Goal: Information Seeking & Learning: Learn about a topic

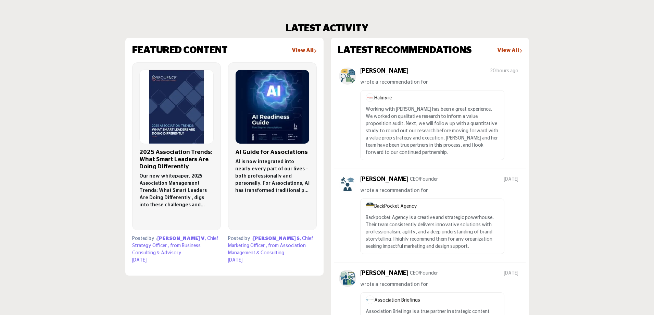
scroll to position [377, 0]
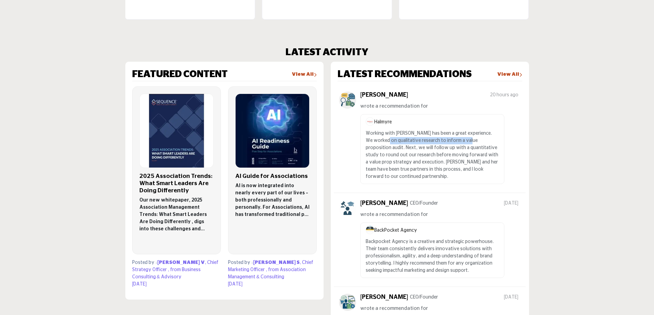
drag, startPoint x: 410, startPoint y: 138, endPoint x: 457, endPoint y: 141, distance: 47.6
click at [457, 141] on p "Working with Halmyre has been a great experience. We worked on qualitative rese…" at bounding box center [432, 155] width 133 height 50
click at [476, 154] on p "Working with Halmyre has been a great experience. We worked on qualitative rese…" at bounding box center [432, 155] width 133 height 50
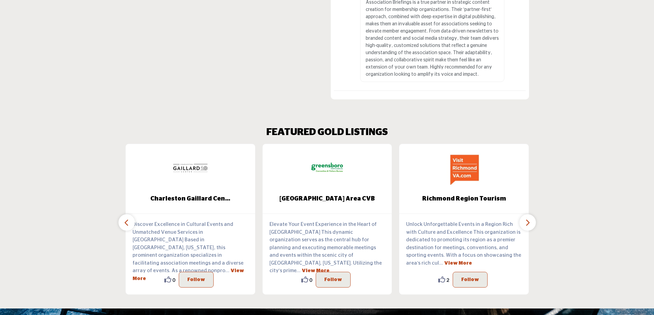
scroll to position [719, 0]
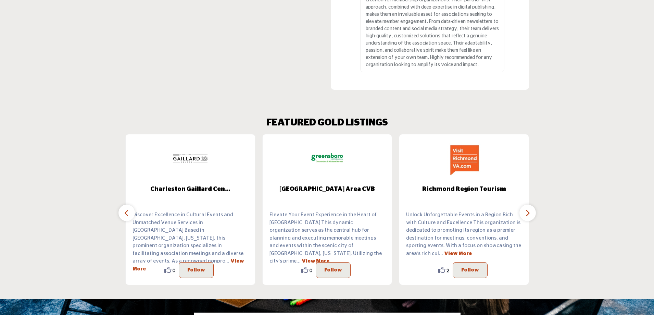
click at [525, 209] on icon "button" at bounding box center [527, 213] width 5 height 9
click at [526, 209] on icon "button" at bounding box center [527, 213] width 5 height 9
click at [529, 209] on icon "button" at bounding box center [527, 213] width 5 height 9
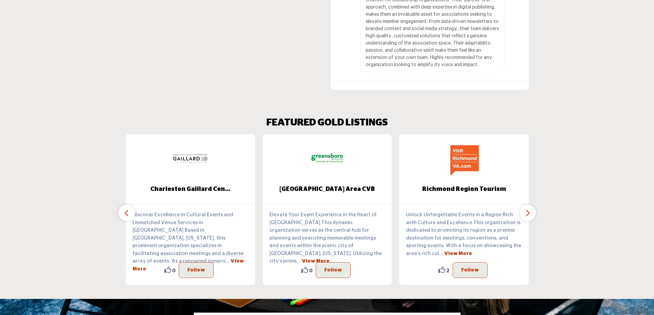
click at [129, 209] on icon "button" at bounding box center [126, 213] width 5 height 9
click at [127, 209] on icon "button" at bounding box center [126, 213] width 5 height 9
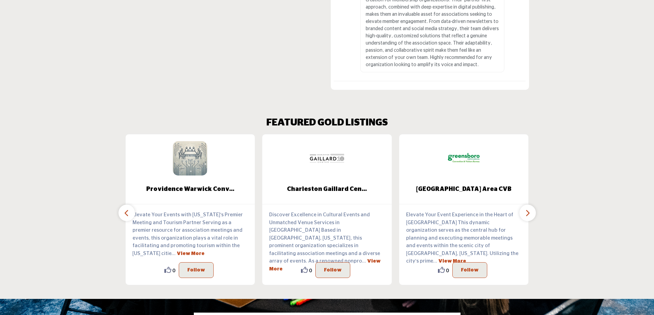
click at [128, 209] on icon "button" at bounding box center [126, 213] width 5 height 9
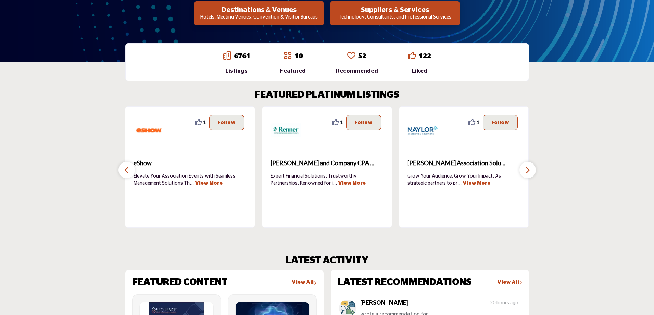
scroll to position [171, 0]
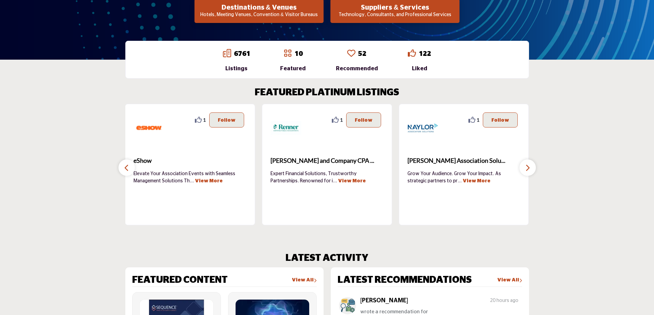
click at [533, 171] on button "button" at bounding box center [527, 167] width 16 height 16
click at [463, 180] on link "View More" at bounding box center [477, 180] width 28 height 5
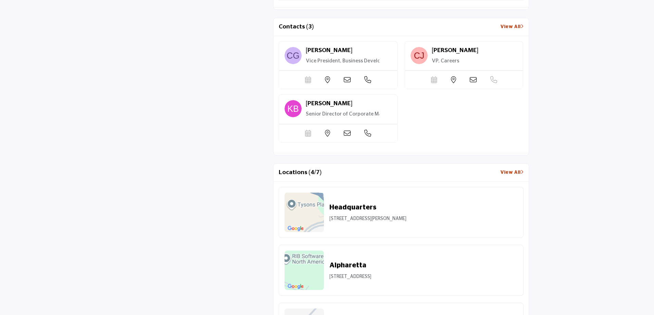
scroll to position [650, 0]
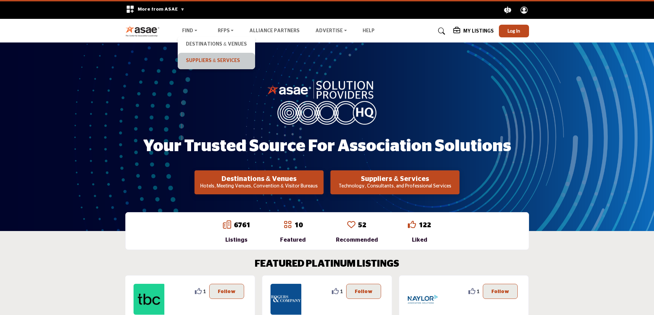
click at [199, 58] on link "Suppliers & Services" at bounding box center [216, 61] width 70 height 10
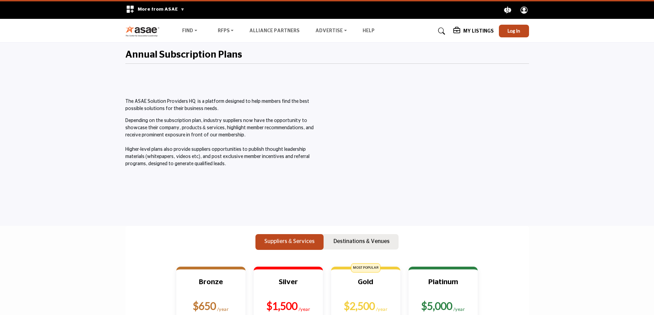
click at [476, 34] on div "My Listings" at bounding box center [473, 31] width 40 height 8
click at [472, 75] on b "My Listings" at bounding box center [473, 78] width 31 height 8
click at [473, 35] on div "My Listings" at bounding box center [473, 31] width 40 height 8
click at [519, 30] on span "Log In" at bounding box center [513, 31] width 13 height 6
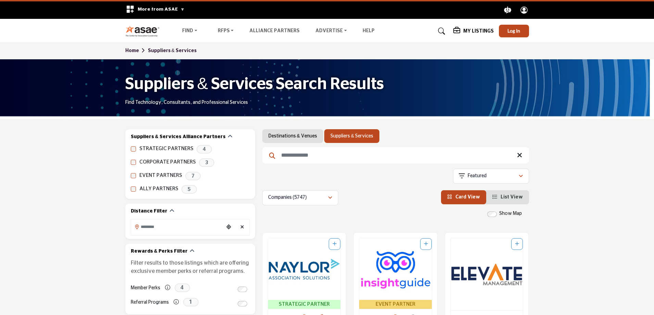
click at [314, 158] on input "Search Keyword" at bounding box center [395, 155] width 267 height 16
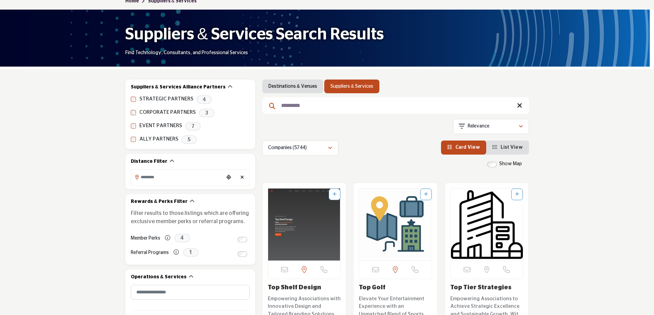
scroll to position [103, 0]
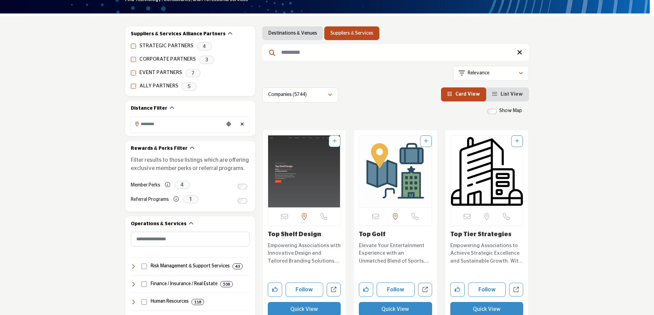
type input "*********"
click at [292, 233] on link "Top Shelf Design" at bounding box center [294, 234] width 53 height 6
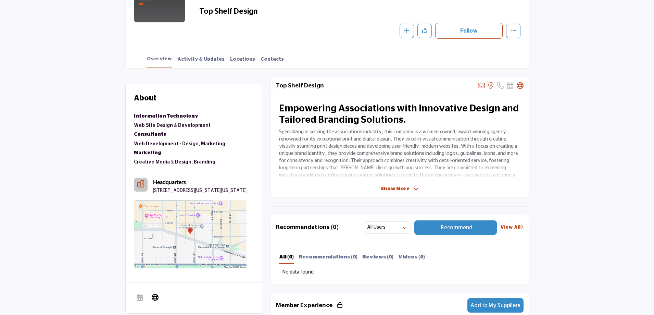
scroll to position [137, 0]
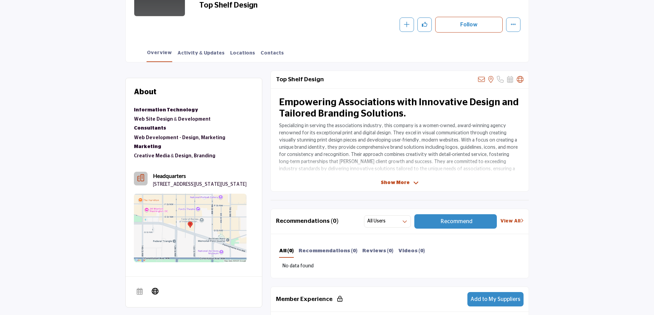
click at [413, 182] on icon at bounding box center [415, 183] width 5 height 6
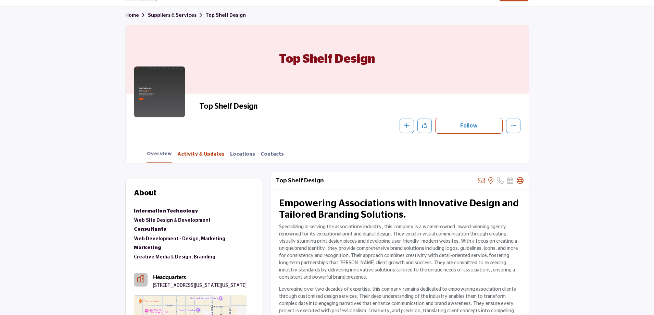
scroll to position [68, 0]
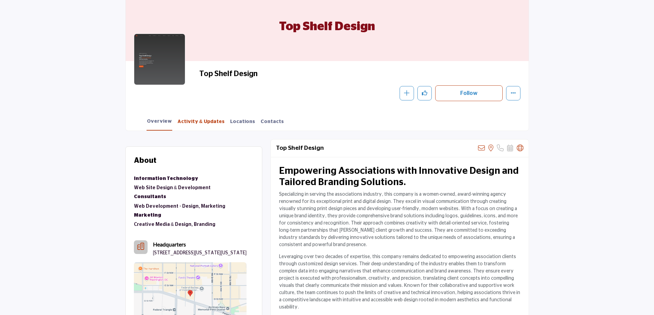
click at [196, 121] on link "Activity & Updates" at bounding box center [201, 124] width 48 height 12
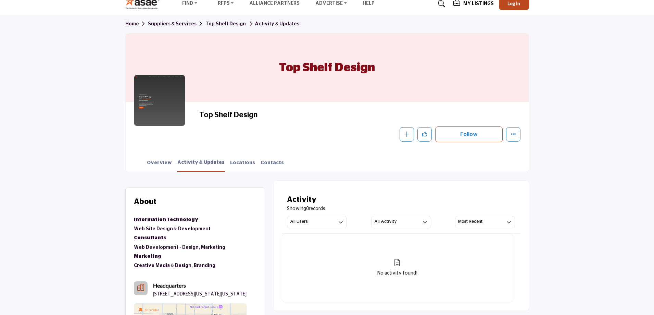
scroll to position [103, 0]
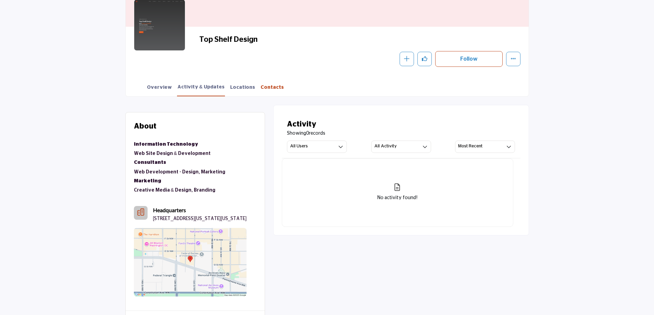
click at [265, 86] on link "Contacts" at bounding box center [272, 90] width 24 height 12
click at [159, 86] on link "Overview" at bounding box center [160, 90] width 26 height 12
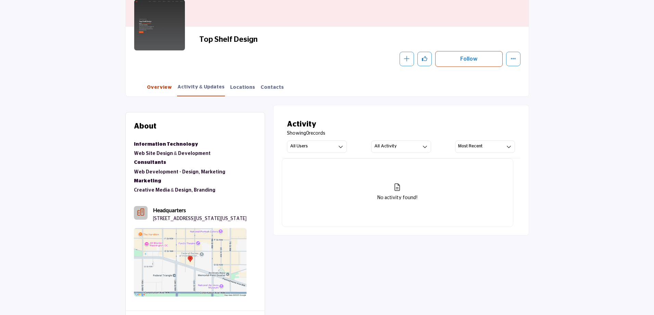
click at [159, 86] on link "Overview" at bounding box center [160, 90] width 26 height 12
click at [170, 92] on div "Overview Activity & Updates Locations Contacts" at bounding box center [336, 85] width 386 height 21
click at [162, 87] on link "Overview" at bounding box center [160, 90] width 26 height 12
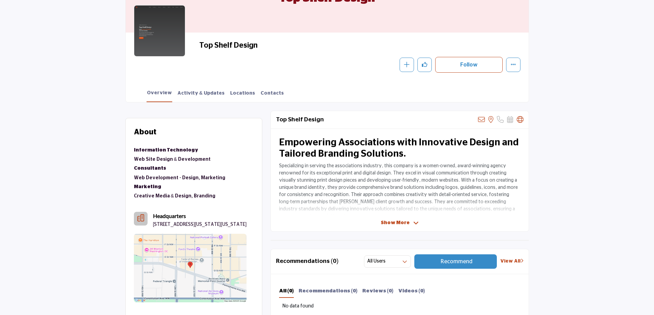
scroll to position [79, 0]
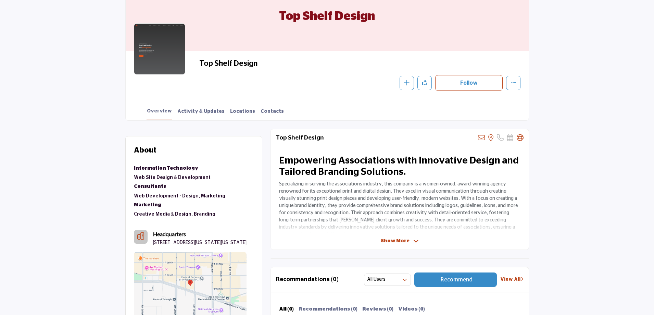
click at [154, 52] on div at bounding box center [159, 48] width 51 height 51
click at [154, 53] on div at bounding box center [159, 48] width 51 height 51
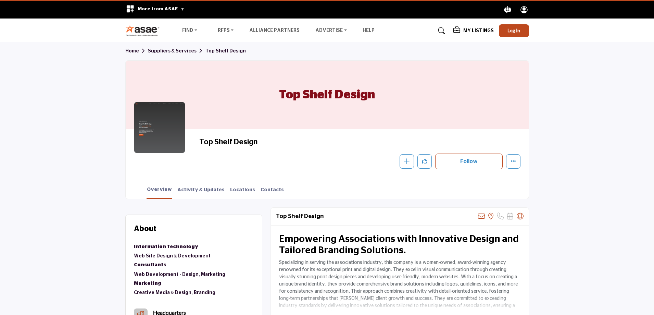
scroll to position [0, 0]
click at [154, 131] on div at bounding box center [159, 127] width 51 height 51
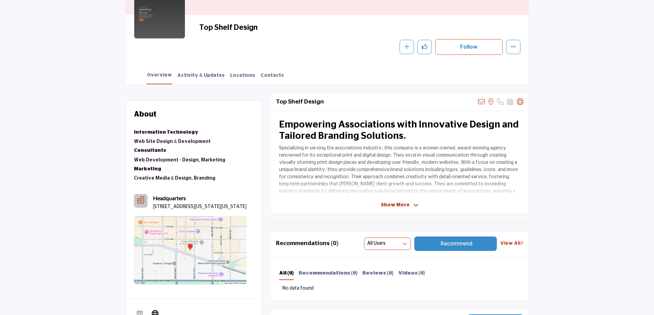
scroll to position [103, 0]
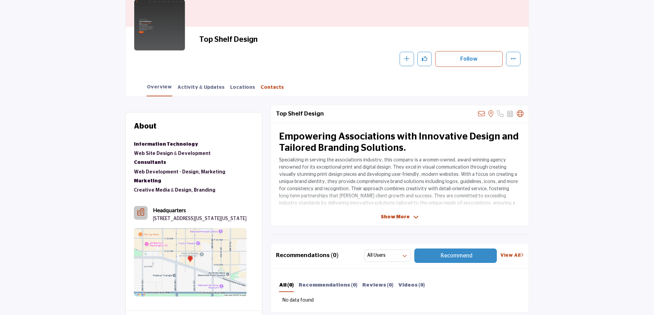
click at [260, 88] on link "Contacts" at bounding box center [272, 90] width 24 height 12
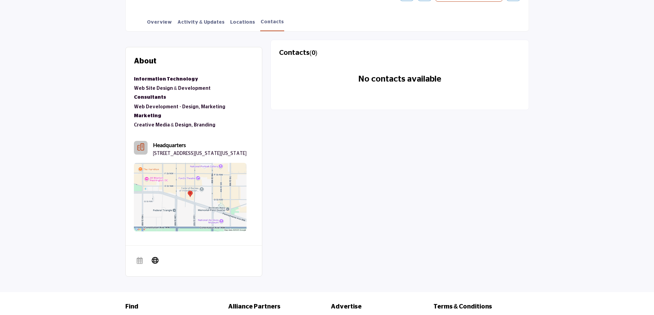
scroll to position [61, 0]
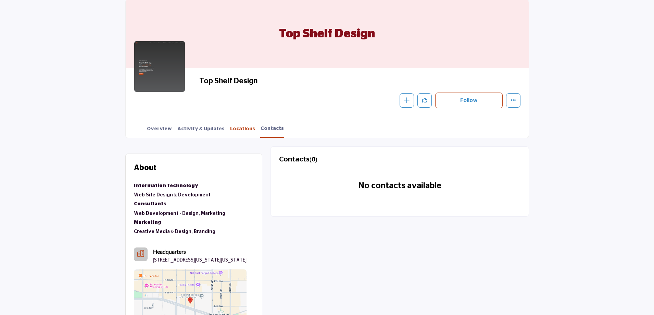
click at [230, 126] on link "Locations" at bounding box center [243, 131] width 26 height 12
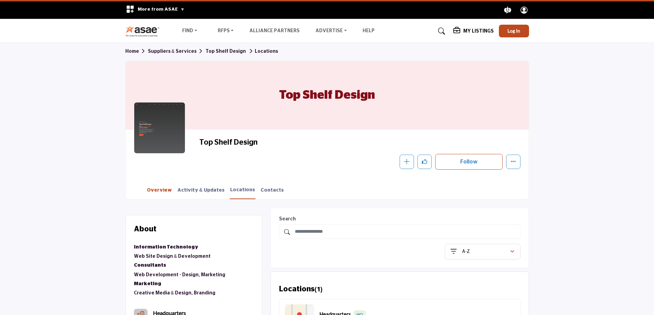
click at [160, 190] on link "Overview" at bounding box center [160, 193] width 26 height 12
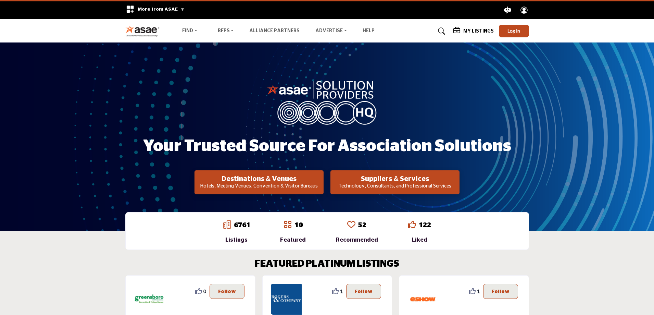
click at [178, 9] on span "More from ASAE" at bounding box center [161, 9] width 47 height 5
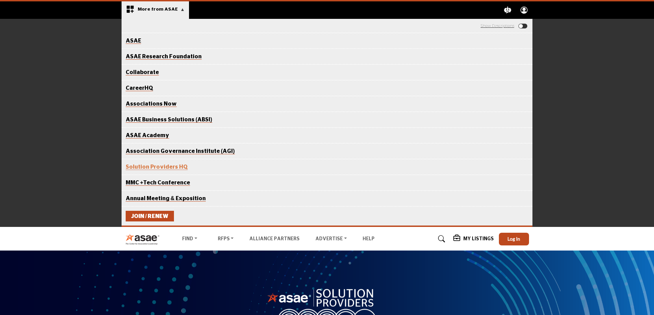
click at [178, 9] on span "More from ASAE" at bounding box center [161, 9] width 47 height 5
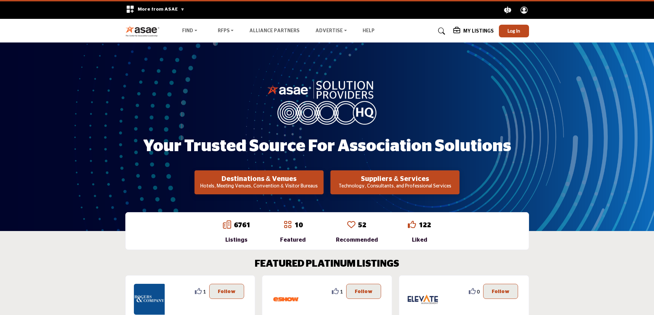
click at [178, 9] on span "More from ASAE" at bounding box center [161, 9] width 47 height 5
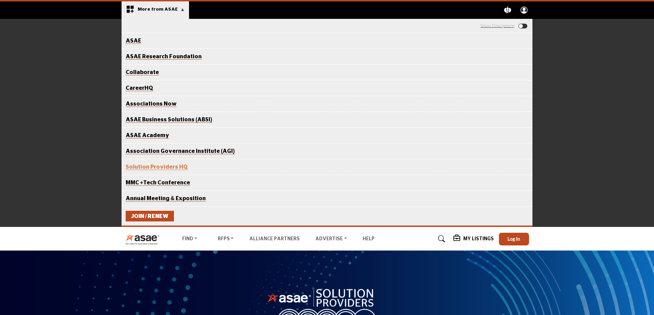
click at [178, 9] on span "More from ASAE" at bounding box center [161, 9] width 47 height 5
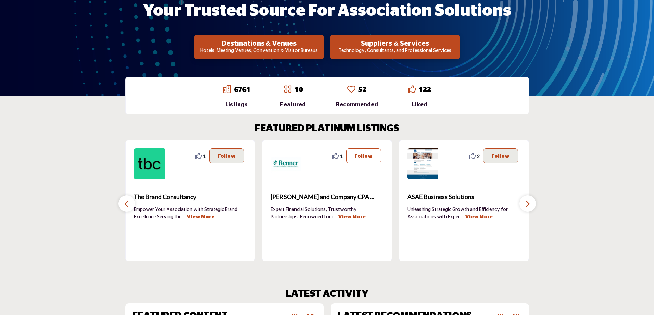
scroll to position [137, 0]
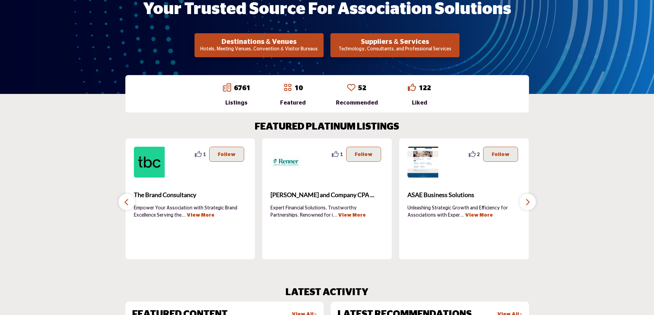
click at [533, 203] on button "button" at bounding box center [527, 201] width 16 height 16
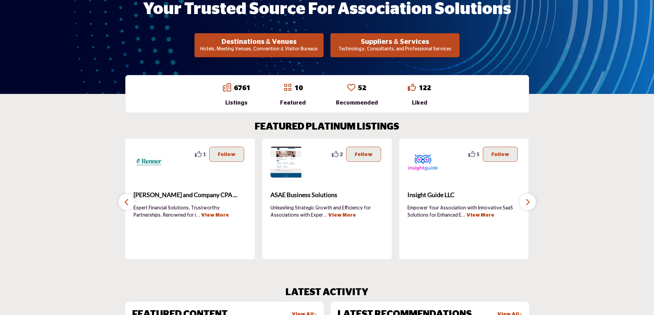
click at [533, 203] on button "button" at bounding box center [527, 201] width 16 height 16
click at [532, 204] on button "button" at bounding box center [527, 201] width 16 height 16
click at [526, 203] on icon "button" at bounding box center [527, 202] width 5 height 9
click at [125, 201] on icon "button" at bounding box center [126, 202] width 5 height 9
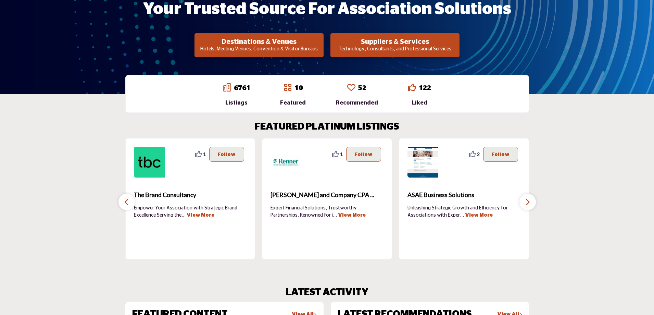
click at [125, 201] on icon "button" at bounding box center [126, 202] width 5 height 9
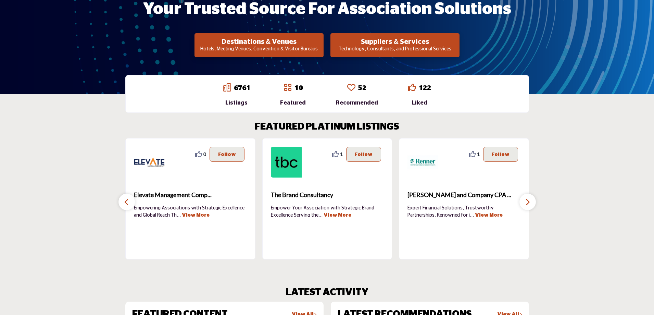
click at [126, 202] on icon "button" at bounding box center [126, 202] width 5 height 9
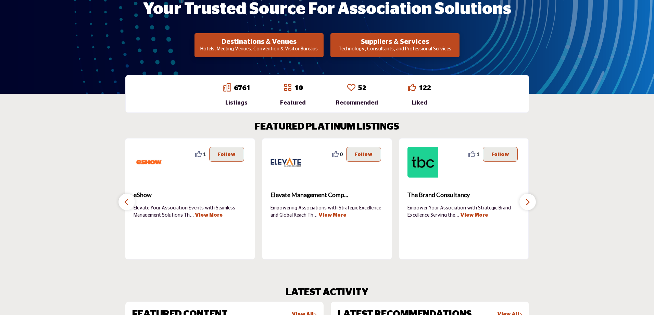
click at [126, 202] on icon "button" at bounding box center [126, 202] width 5 height 9
click at [127, 203] on icon "button" at bounding box center [126, 202] width 5 height 9
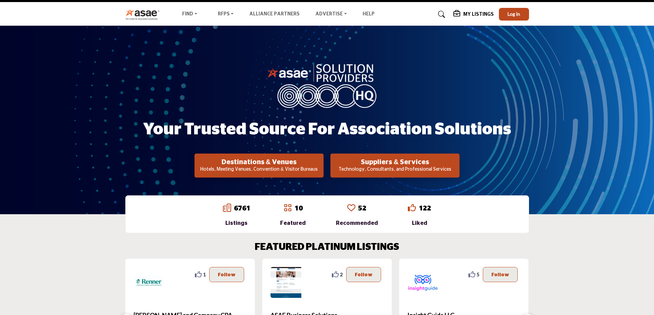
scroll to position [0, 0]
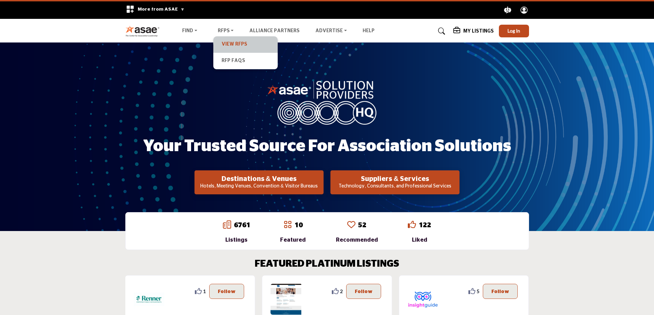
click at [238, 44] on link "View RFPs" at bounding box center [246, 45] width 58 height 10
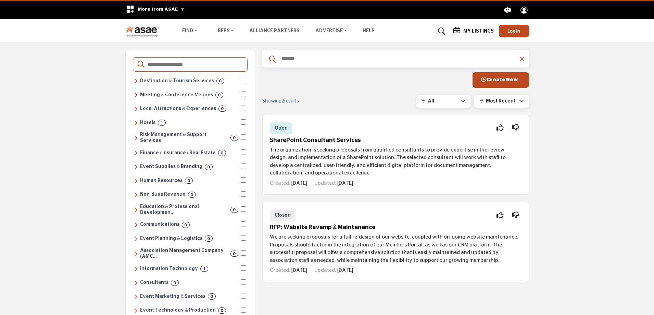
click at [144, 29] on img at bounding box center [144, 30] width 38 height 11
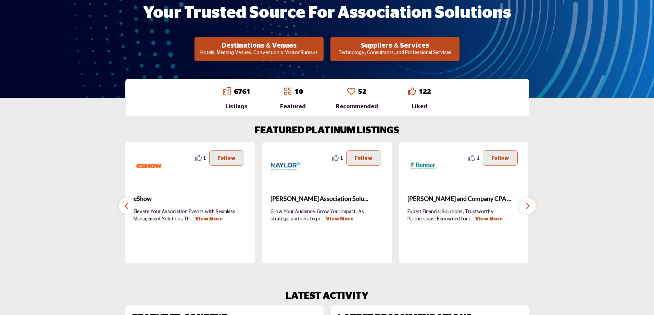
scroll to position [172, 0]
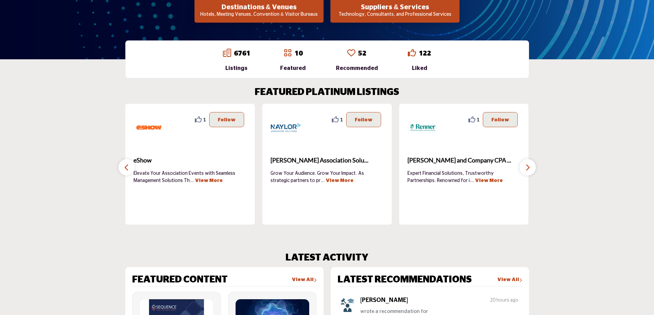
click at [527, 166] on icon "button" at bounding box center [527, 167] width 5 height 9
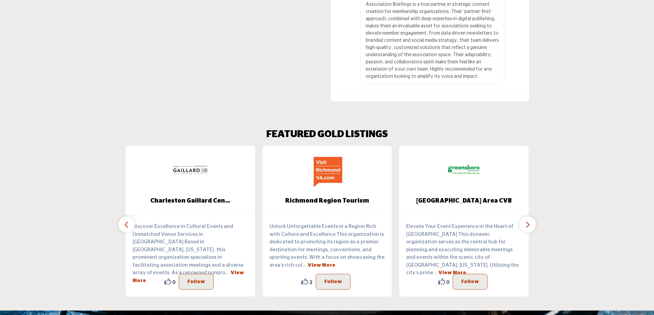
scroll to position [719, 0]
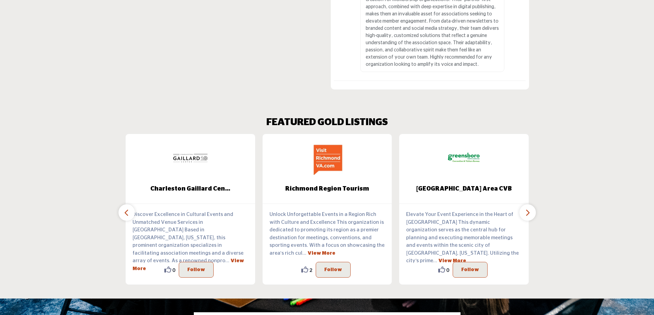
click at [528, 208] on icon "button" at bounding box center [527, 212] width 5 height 9
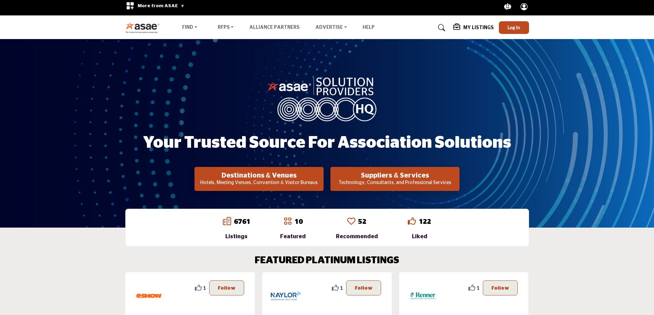
scroll to position [0, 0]
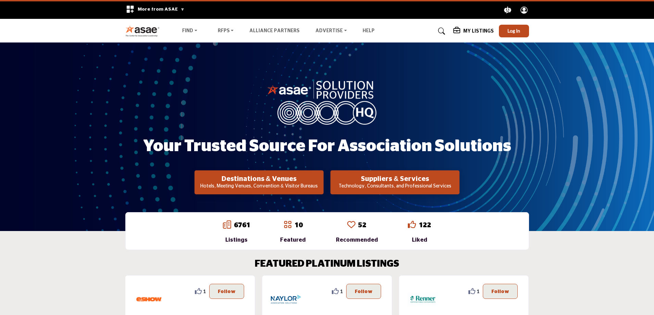
click at [321, 185] on p "Technology, Consultants, and Professional Services" at bounding box center [259, 186] width 125 height 7
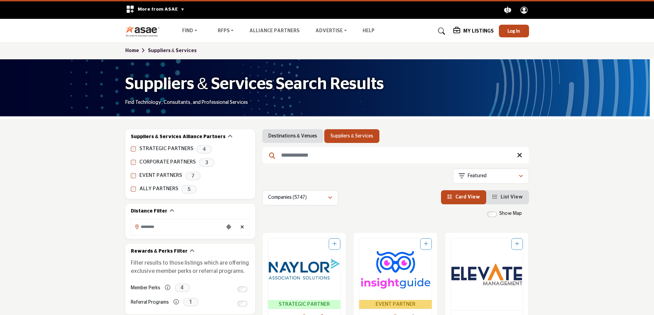
drag, startPoint x: 289, startPoint y: 155, endPoint x: 292, endPoint y: 152, distance: 4.9
click at [289, 155] on input "Search Keyword" at bounding box center [395, 155] width 267 height 16
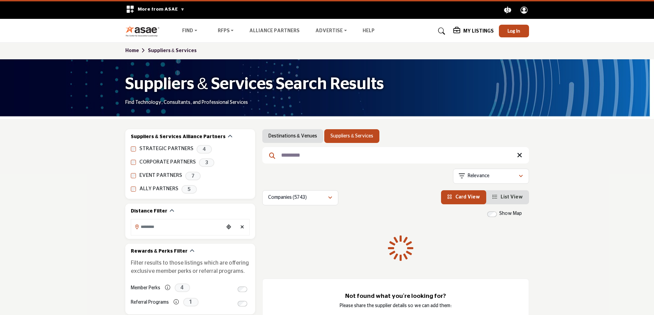
type input "*********"
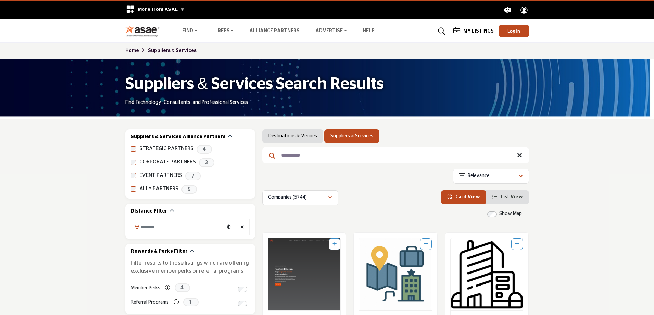
click at [136, 49] on link "Home" at bounding box center [136, 50] width 23 height 5
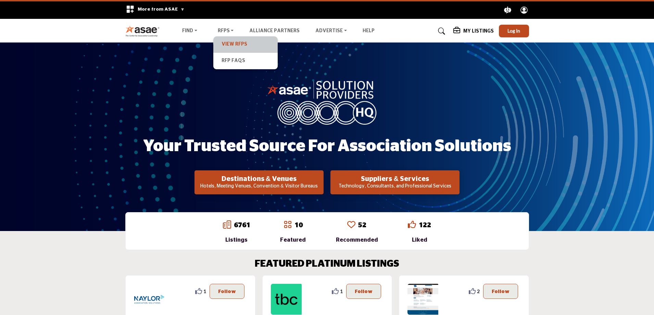
click at [236, 43] on link "View RFPs" at bounding box center [246, 45] width 58 height 10
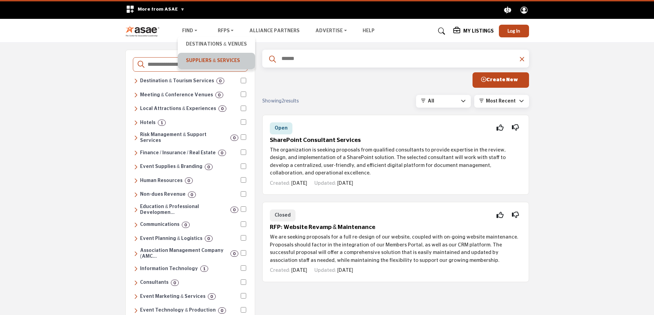
click at [194, 58] on link "Suppliers & Services" at bounding box center [216, 61] width 70 height 10
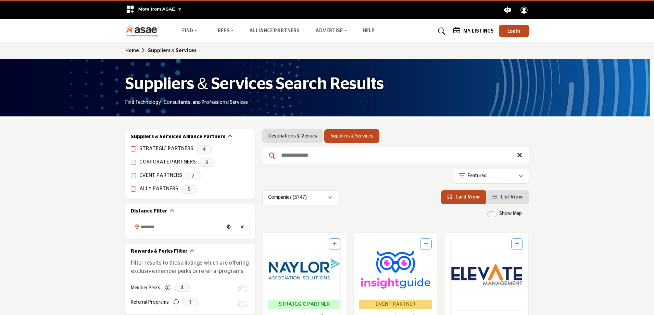
click at [289, 160] on input "Search Keyword" at bounding box center [395, 155] width 267 height 16
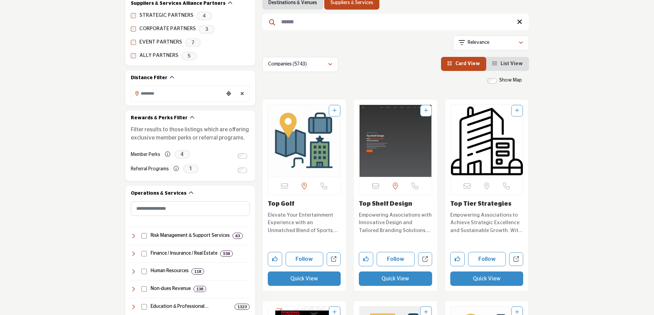
scroll to position [137, 0]
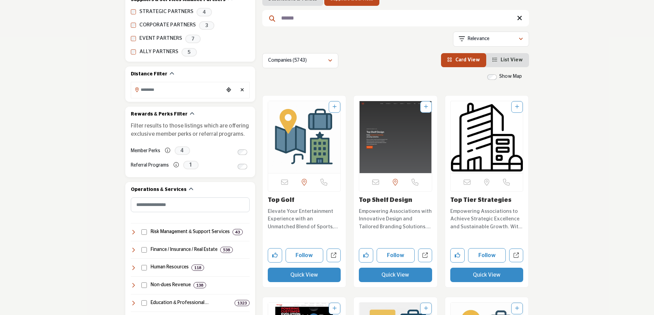
type input "******"
click at [399, 164] on img "Open Listing in new tab" at bounding box center [395, 137] width 73 height 72
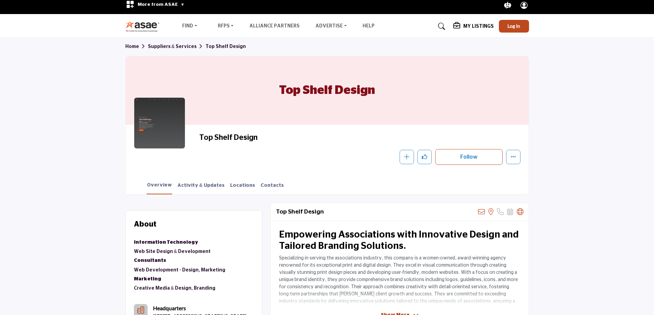
scroll to position [103, 0]
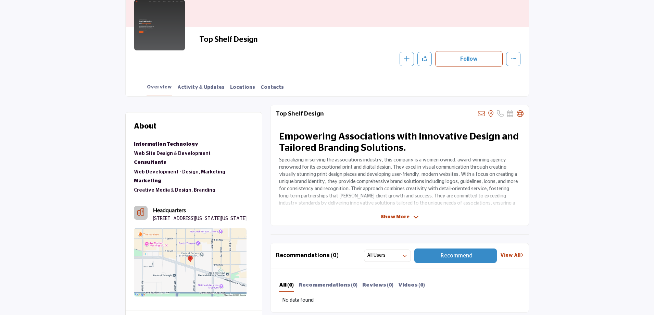
click at [415, 216] on icon at bounding box center [415, 217] width 5 height 6
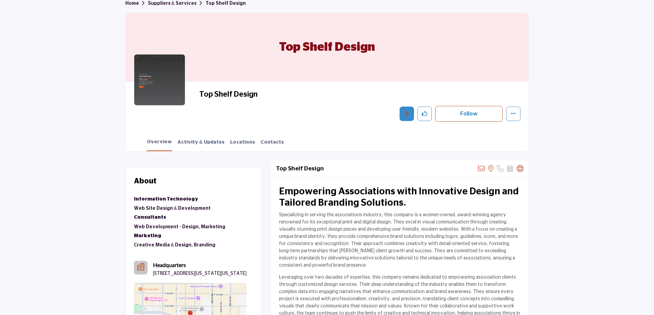
scroll to position [34, 0]
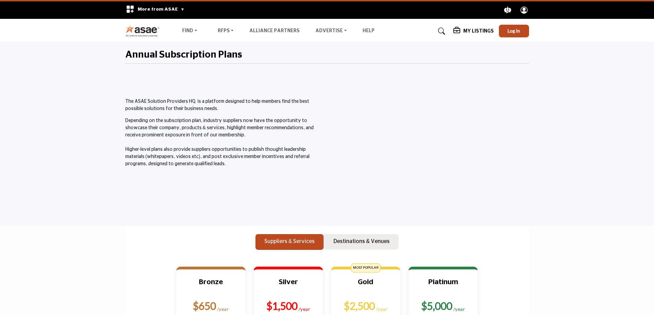
click at [396, 71] on div at bounding box center [430, 140] width 198 height 139
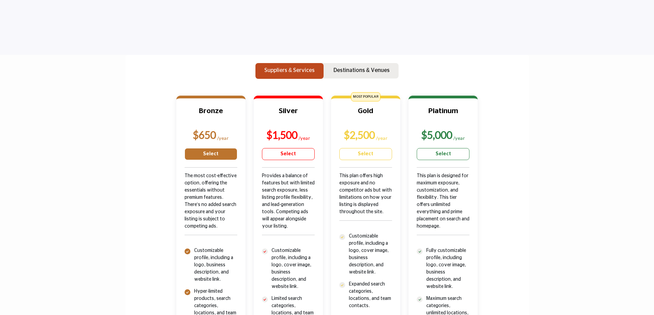
scroll to position [171, 0]
click at [220, 149] on link "Select" at bounding box center [211, 154] width 53 height 12
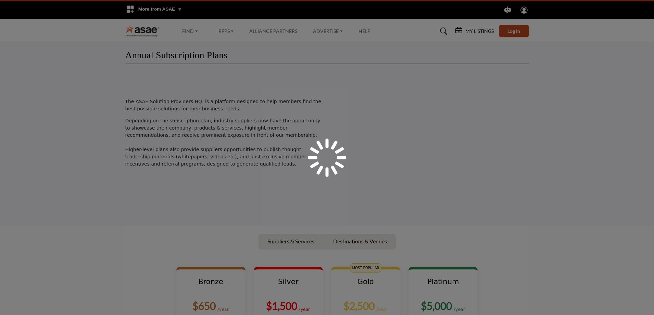
scroll to position [171, 0]
